Goal: Register for event/course

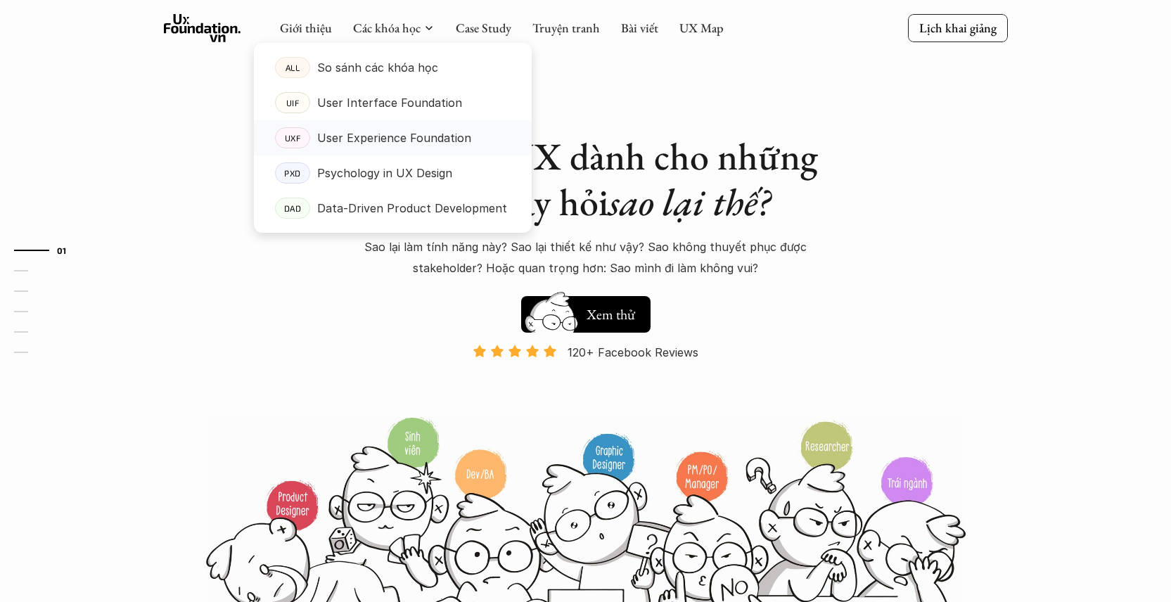
click at [378, 146] on p "User Experience Foundation" at bounding box center [394, 137] width 154 height 21
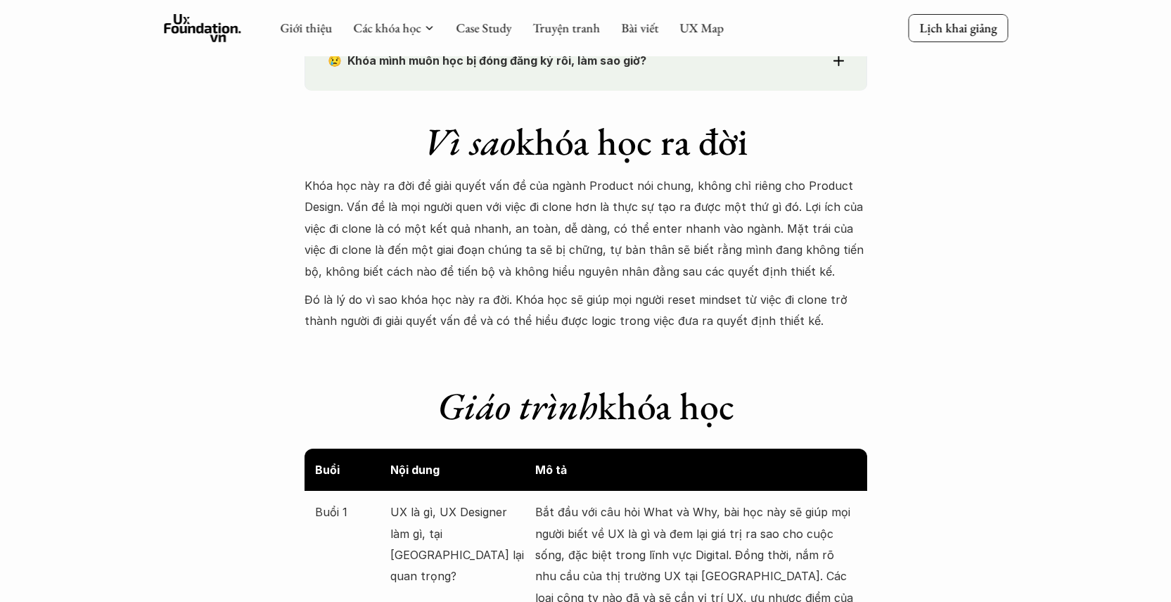
scroll to position [785, 0]
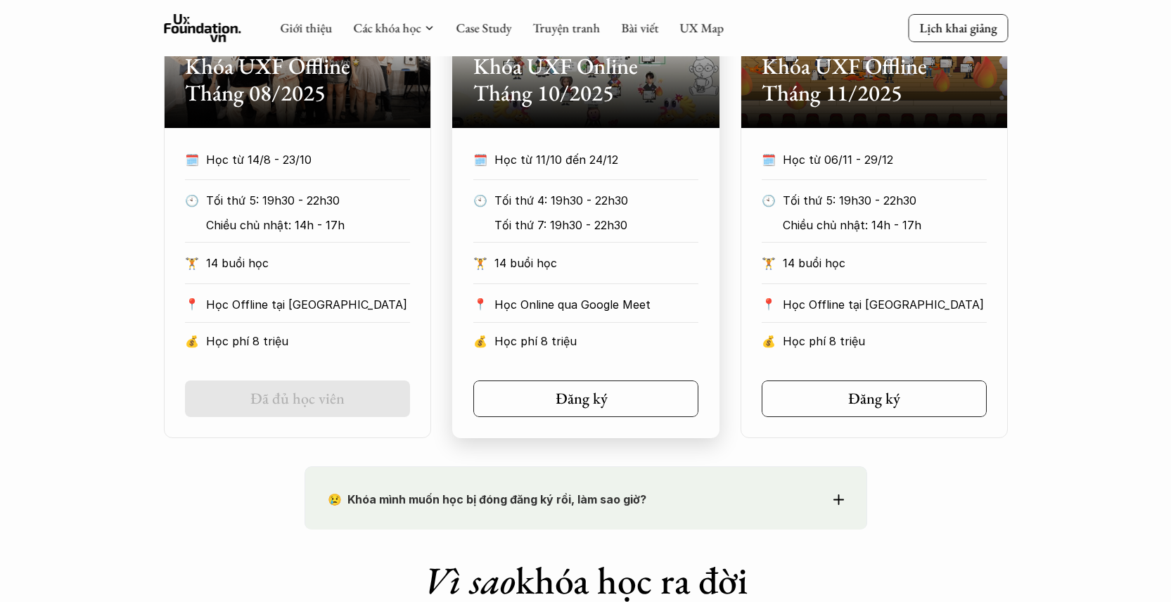
click at [568, 416] on link "Đăng ký" at bounding box center [585, 399] width 225 height 37
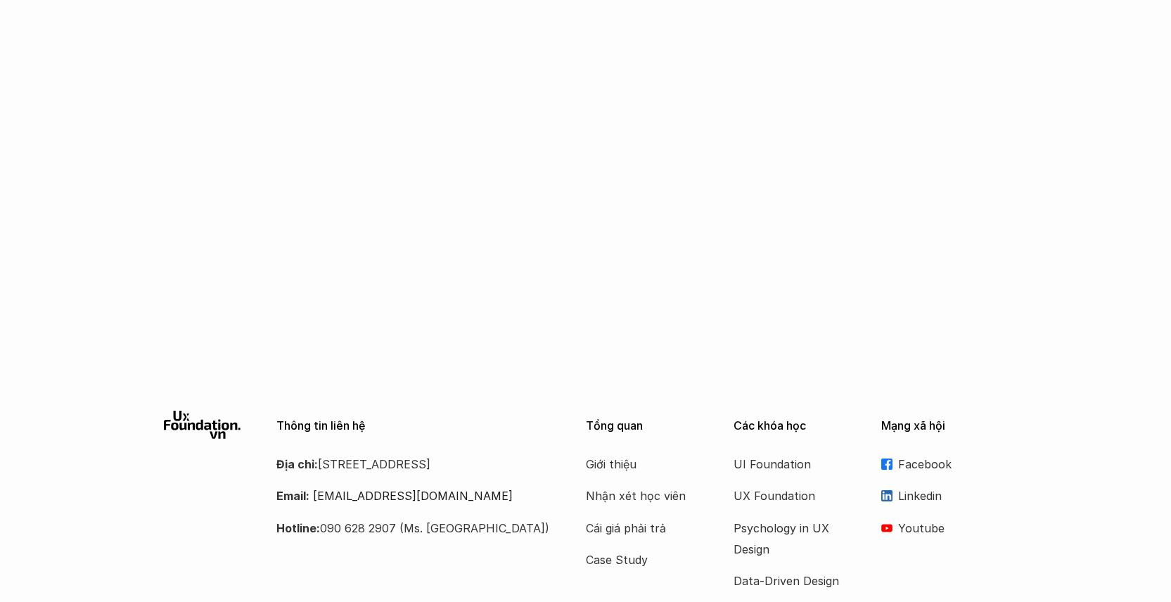
scroll to position [2333, 0]
